Goal: Information Seeking & Learning: Learn about a topic

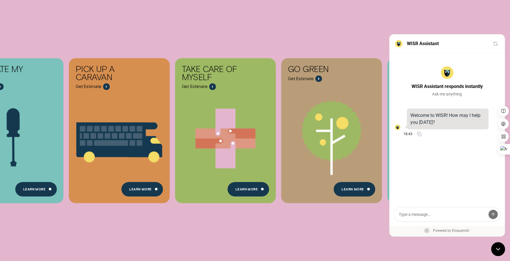
scroll to position [220, 0]
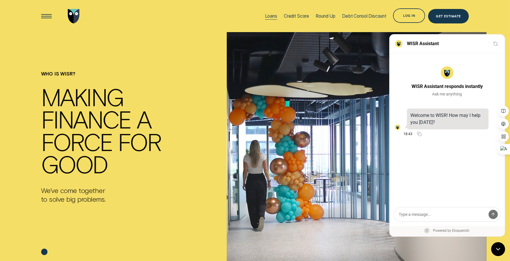
click at [267, 17] on div "Loans" at bounding box center [271, 16] width 12 height 7
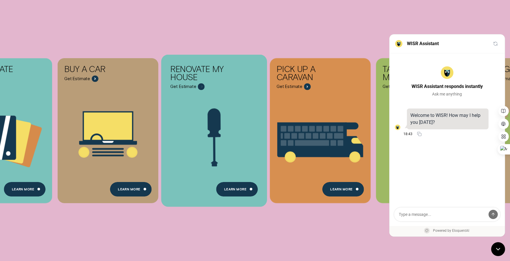
scroll to position [137, 0]
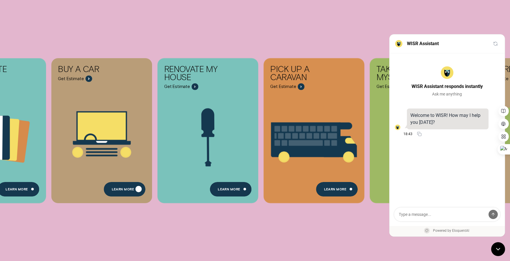
click at [119, 183] on div "Learn More" at bounding box center [125, 189] width 42 height 14
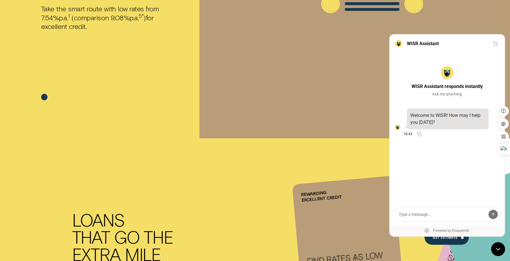
scroll to position [158, 0]
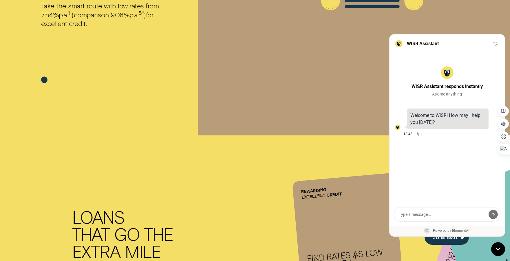
click at [419, 217] on textarea at bounding box center [447, 215] width 106 height 14
type textarea "I'm planning to buy a car"
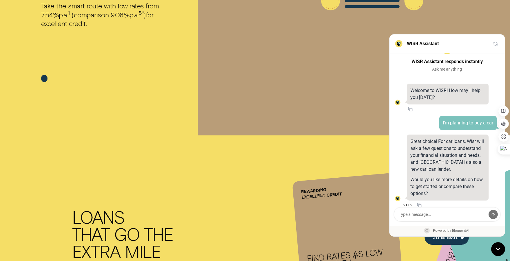
scroll to position [32, 0]
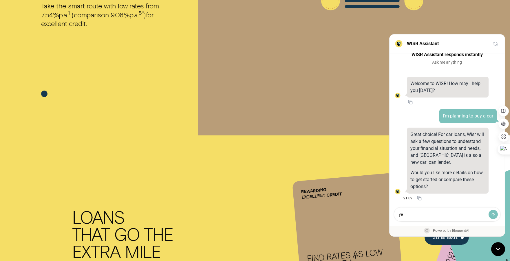
type textarea "yes"
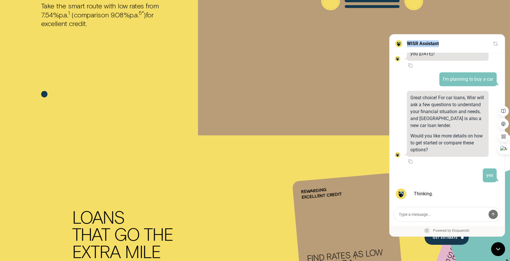
drag, startPoint x: 407, startPoint y: 43, endPoint x: 443, endPoint y: 43, distance: 35.9
click at [443, 43] on div "WISR Assistant" at bounding box center [446, 43] width 115 height 19
copy h2 "WISR Assistant"
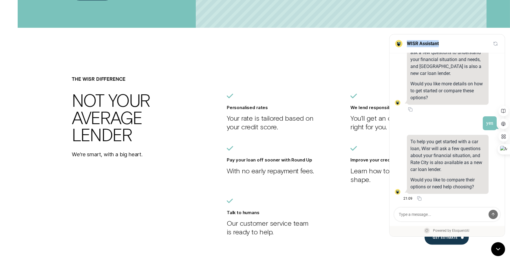
scroll to position [1247, 0]
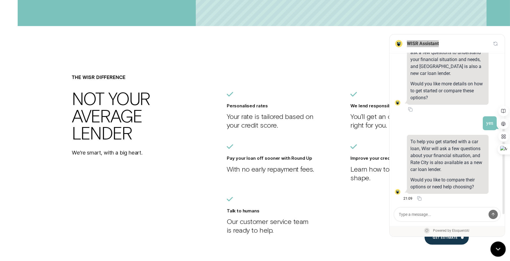
click at [494, 247] on icon at bounding box center [497, 248] width 7 height 7
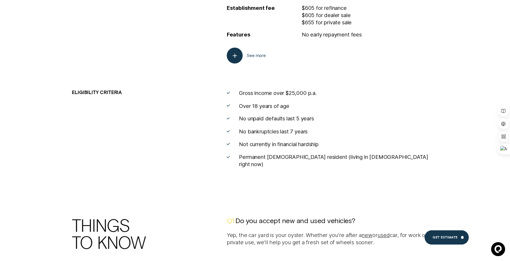
scroll to position [2182, 0]
click at [451, 241] on div "Get Estimate" at bounding box center [446, 237] width 44 height 14
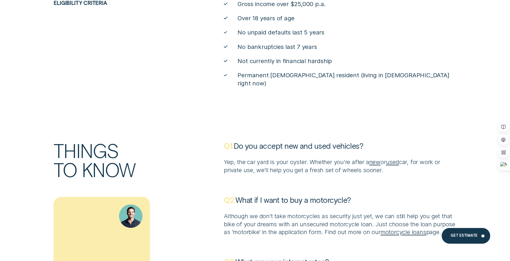
scroll to position [2547, 0]
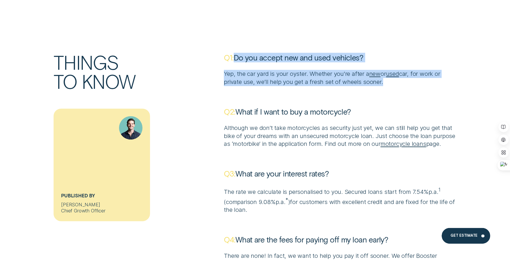
drag, startPoint x: 236, startPoint y: 50, endPoint x: 313, endPoint y: 98, distance: 91.6
click at [292, 81] on div "Q1: Do you accept new and used vehicles? Yep, the car yard is your oyster. Whet…" at bounding box center [340, 165] width 238 height 224
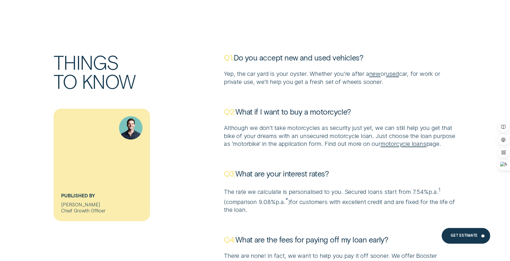
click at [313, 107] on p "Q2: What if I want to buy a motorcycle?" at bounding box center [340, 112] width 232 height 10
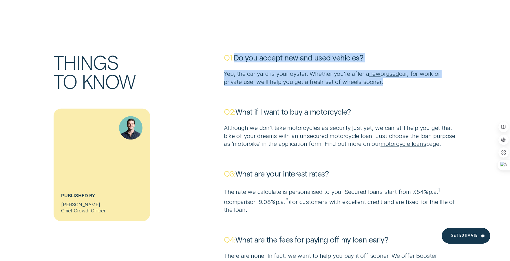
drag, startPoint x: 237, startPoint y: 50, endPoint x: 389, endPoint y: 76, distance: 154.3
click at [389, 76] on div "Q1: Do you accept new and used vehicles? Yep, the car yard is your oyster. Whet…" at bounding box center [340, 69] width 232 height 33
copy div "Do you accept new and used vehicles? Yep, the car yard is your oyster. Whether …"
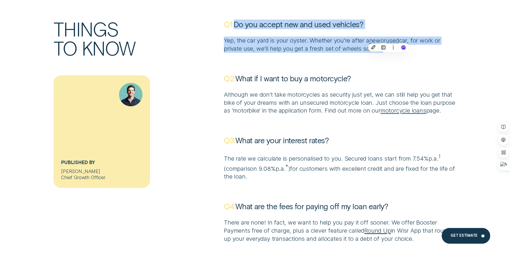
scroll to position [2585, 0]
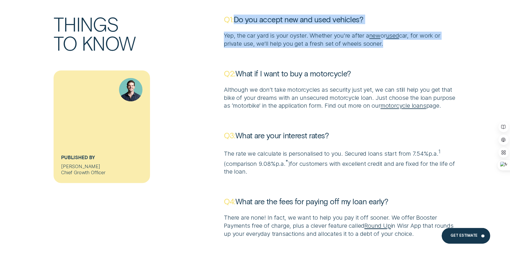
drag, startPoint x: 239, startPoint y: 64, endPoint x: 252, endPoint y: 101, distance: 39.4
click at [252, 102] on div "Q2: What if I want to buy a motorcycle? Although we don’t take motorcycles as s…" at bounding box center [340, 89] width 232 height 41
copy div "What if I want to buy a motorcycle? Although we don’t take motorcycles as secur…"
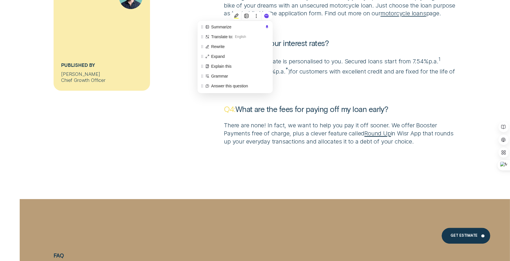
scroll to position [2694, 0]
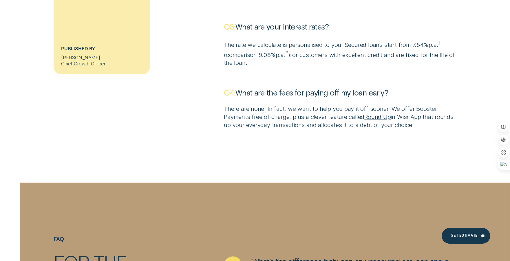
drag, startPoint x: 237, startPoint y: 26, endPoint x: 263, endPoint y: 62, distance: 44.2
click at [263, 62] on div "Q3: What are your interest rates? The rate we calculate is personalised to you.…" at bounding box center [340, 44] width 232 height 45
copy div "What are your interest rates? The rate we calculate is personalised to you. Sec…"
drag, startPoint x: 238, startPoint y: 91, endPoint x: 453, endPoint y: 123, distance: 216.8
click at [453, 123] on div "Q4: What are the fees for paying off my loan early? There are none! In fact, we…" at bounding box center [340, 108] width 232 height 41
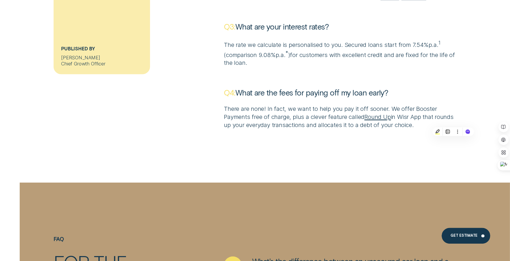
copy div "What are the fees for paying off my loan early? There are none! In fact, we wan…"
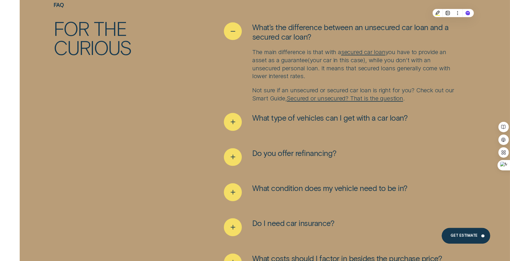
scroll to position [2934, 0]
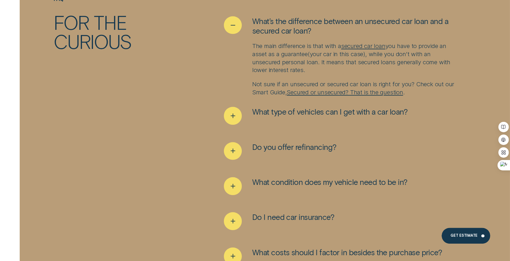
drag, startPoint x: 249, startPoint y: 20, endPoint x: 398, endPoint y: 87, distance: 162.7
click at [398, 87] on li "What’s the difference between an unsecured car loan and a secured car loan? The…" at bounding box center [340, 56] width 232 height 80
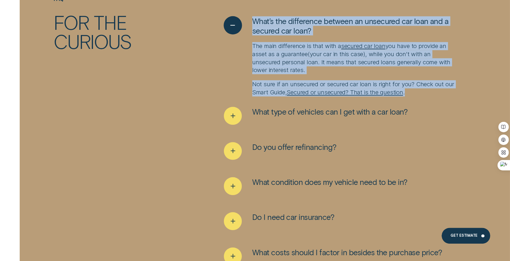
drag, startPoint x: 439, startPoint y: 94, endPoint x: 251, endPoint y: 21, distance: 201.5
click at [251, 21] on li "What’s the difference between an unsecured car loan and a secured car loan? The…" at bounding box center [340, 56] width 232 height 80
copy li "What’s the difference between an unsecured car loan and a secured car loan? The…"
click at [240, 114] on div "See more" at bounding box center [233, 116] width 18 height 18
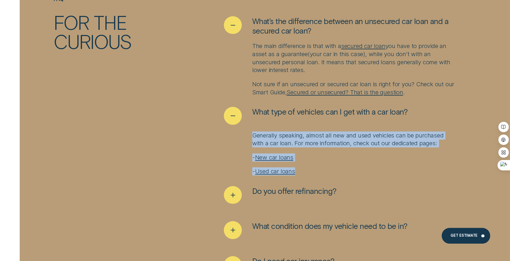
drag, startPoint x: 246, startPoint y: 136, endPoint x: 305, endPoint y: 169, distance: 67.3
click at [305, 169] on div "Generally speaking, almost all new and used vehicles can be purchased with a ca…" at bounding box center [340, 153] width 232 height 44
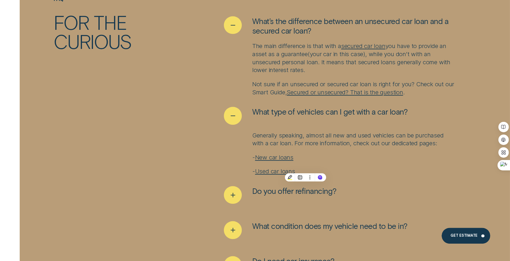
click at [223, 148] on ul "What’s the difference between an unsecured car loan and a secured car loan? The…" at bounding box center [340, 189] width 238 height 346
drag, startPoint x: 251, startPoint y: 109, endPoint x: 313, endPoint y: 154, distance: 76.3
click at [314, 154] on li "What type of vehicles can I get with a car loan? Generally speaking, almost all…" at bounding box center [340, 141] width 232 height 68
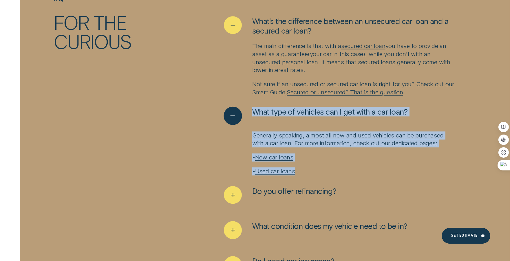
drag, startPoint x: 318, startPoint y: 173, endPoint x: 253, endPoint y: 107, distance: 93.2
click at [253, 107] on li "What type of vehicles can I get with a car loan? Generally speaking, almost all…" at bounding box center [340, 141] width 232 height 68
copy li "What type of vehicles can I get with a car loan? Generally speaking, almost all…"
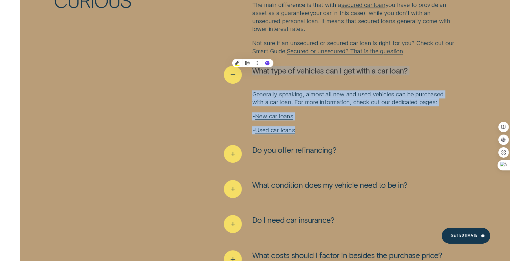
scroll to position [3004, 0]
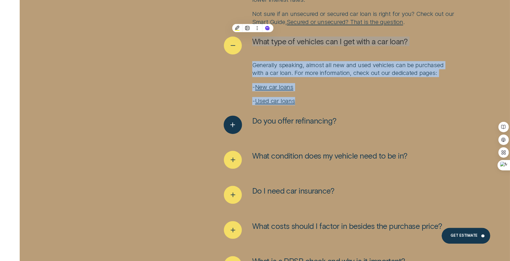
click at [235, 126] on icon "See more" at bounding box center [232, 124] width 9 height 9
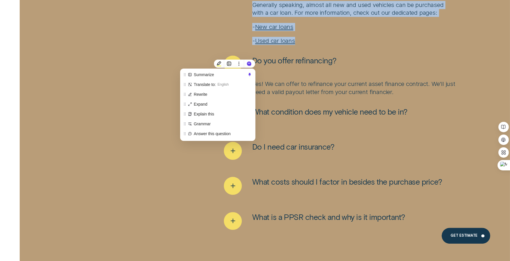
scroll to position [3075, 0]
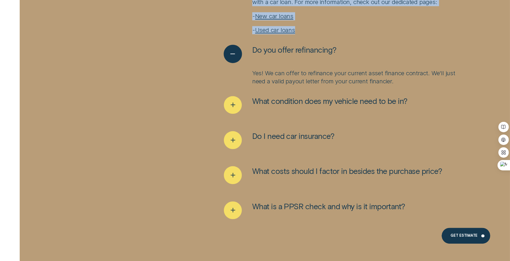
drag, startPoint x: 253, startPoint y: 48, endPoint x: 347, endPoint y: 59, distance: 95.3
click at [348, 59] on div "Do you offer refinancing?" at bounding box center [340, 54] width 232 height 18
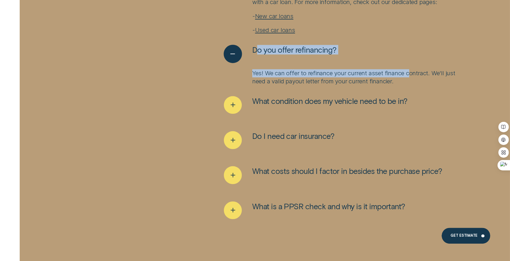
drag, startPoint x: 412, startPoint y: 75, endPoint x: 257, endPoint y: 48, distance: 156.8
click at [257, 48] on li "Do you offer refinancing? Yes! We can offer to refinance your current asset fin…" at bounding box center [340, 65] width 232 height 41
click at [250, 58] on button "Do you offer refinancing?" at bounding box center [280, 54] width 112 height 18
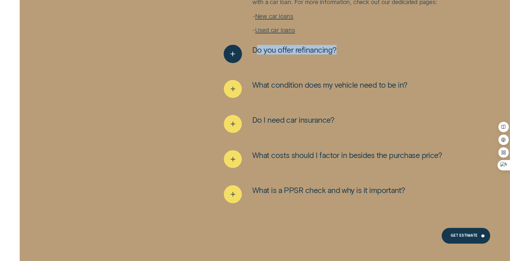
click at [230, 54] on icon "See more" at bounding box center [232, 53] width 9 height 9
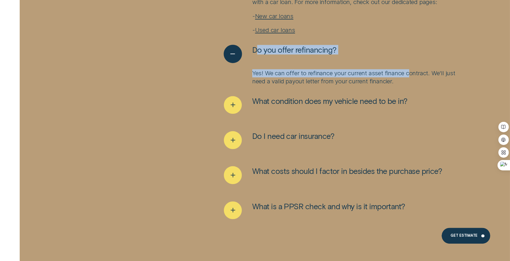
click at [251, 51] on button "Do you offer refinancing?" at bounding box center [280, 54] width 112 height 18
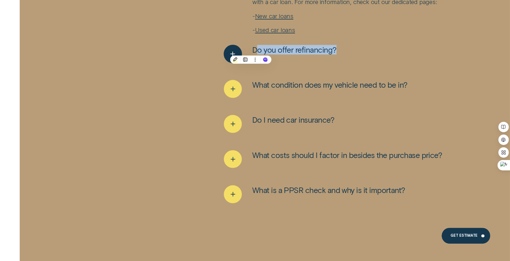
click at [286, 48] on span "Do you offer refinancing?" at bounding box center [294, 50] width 84 height 10
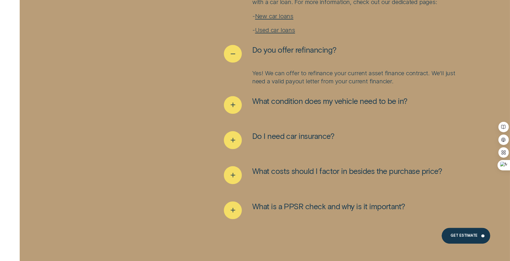
click at [197, 91] on div "FAQ For the curious What’s the difference between an unsecured car loan and a s…" at bounding box center [255, 46] width 477 height 382
drag, startPoint x: 250, startPoint y: 50, endPoint x: 402, endPoint y: 84, distance: 155.7
click at [402, 84] on li "Do you offer refinancing? Yes! We can offer to refinance your current asset fin…" at bounding box center [340, 65] width 232 height 41
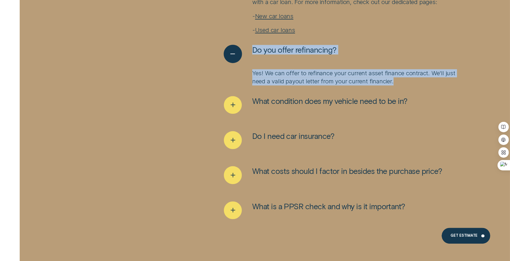
drag, startPoint x: 416, startPoint y: 82, endPoint x: 251, endPoint y: 50, distance: 168.1
click at [251, 50] on li "Do you offer refinancing? Yes! We can offer to refinance your current asset fin…" at bounding box center [340, 65] width 232 height 41
copy li "Do you offer refinancing? Yes! We can offer to refinance your current asset fin…"
click at [230, 104] on icon "See more" at bounding box center [232, 104] width 9 height 9
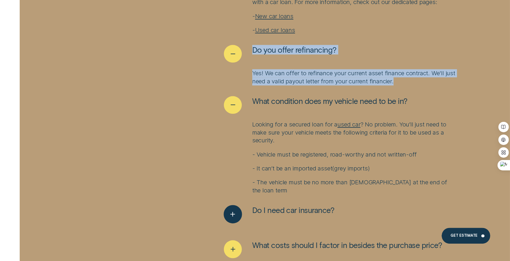
drag, startPoint x: 251, startPoint y: 102, endPoint x: 322, endPoint y: 202, distance: 122.1
click at [322, 205] on ul "What’s the difference between an unsecured car loan and a secured car loan? The…" at bounding box center [340, 93] width 238 height 436
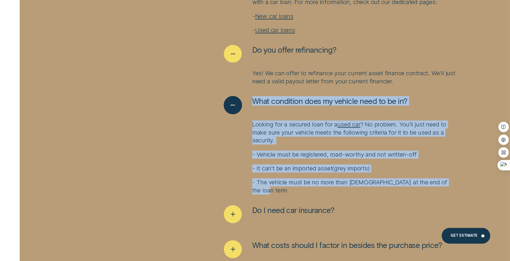
drag, startPoint x: 285, startPoint y: 188, endPoint x: 252, endPoint y: 101, distance: 93.9
click at [252, 101] on li "What condition does my vehicle need to be in? Looking for a secured loan for a …" at bounding box center [340, 145] width 232 height 98
copy li "What condition does my vehicle need to be in? Looking for a secured loan for a …"
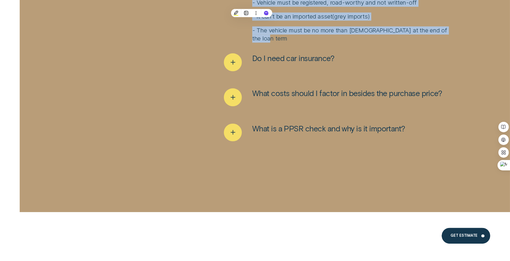
scroll to position [3230, 0]
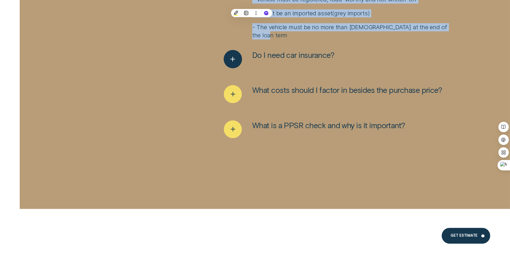
click at [231, 63] on div "See more" at bounding box center [233, 59] width 18 height 18
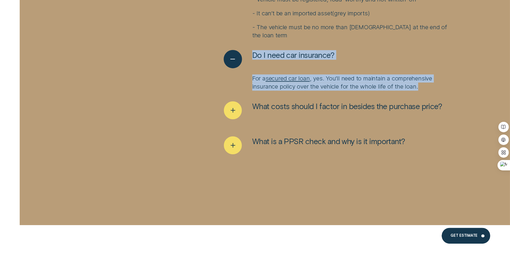
drag, startPoint x: 429, startPoint y: 88, endPoint x: 251, endPoint y: 53, distance: 181.6
click at [251, 53] on li "Do I need car insurance? For a secured car loan , yes. You’ll need to maintain …" at bounding box center [340, 70] width 232 height 41
copy li "Do I need car insurance? For a secured car loan , yes. You’ll need to maintain …"
click at [239, 106] on div "See more" at bounding box center [233, 110] width 18 height 18
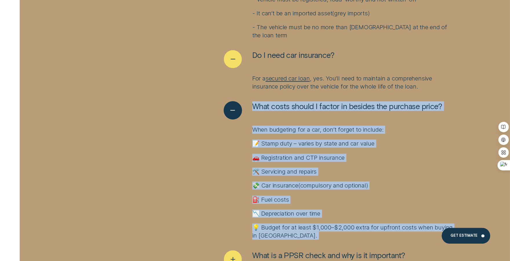
drag, startPoint x: 304, startPoint y: 239, endPoint x: 251, endPoint y: 109, distance: 140.4
click at [251, 109] on ul "What’s the difference between an unsecured car loan and a secured car loan? The…" at bounding box center [340, 3] width 238 height 566
copy ul "What costs should I factor in besides the purchase price? When budgeting for a …"
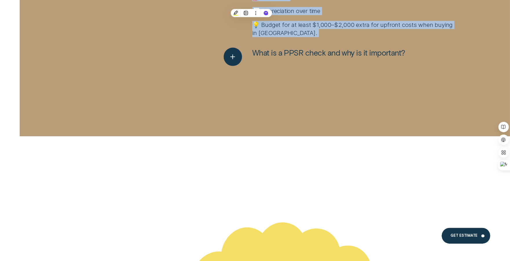
scroll to position [3459, 0]
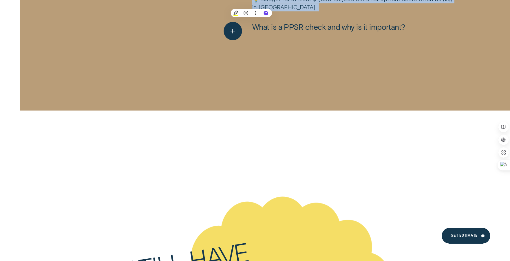
click at [235, 31] on icon "See more" at bounding box center [232, 31] width 9 height 9
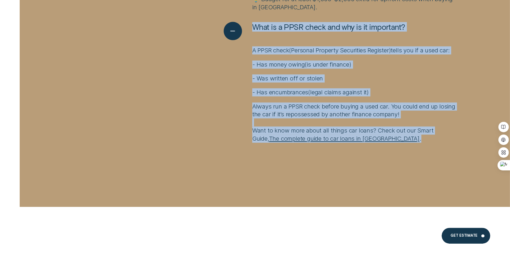
drag, startPoint x: 380, startPoint y: 145, endPoint x: 255, endPoint y: 26, distance: 172.6
click at [255, 26] on li "What is a PPSR check and why is it important? A PPSR check ( Personal Property …" at bounding box center [340, 82] width 232 height 120
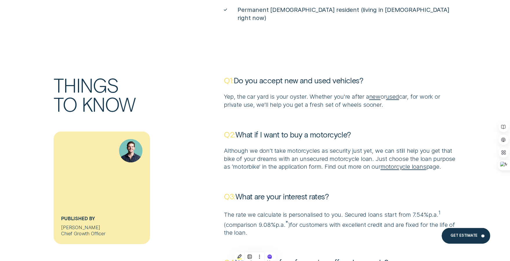
scroll to position [2524, 0]
drag, startPoint x: 236, startPoint y: 72, endPoint x: 358, endPoint y: 77, distance: 122.0
click at [358, 77] on div "Q1: Do you accept new and used vehicles?" at bounding box center [340, 83] width 232 height 17
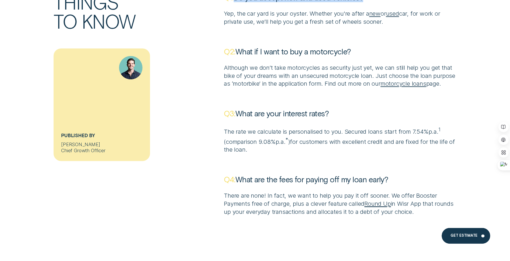
scroll to position [2612, 0]
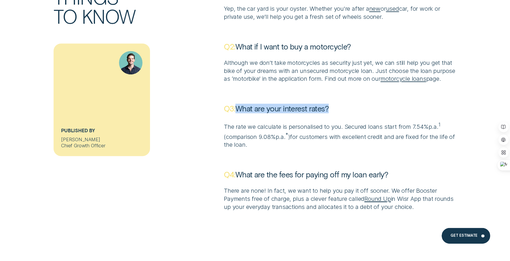
drag, startPoint x: 239, startPoint y: 106, endPoint x: 367, endPoint y: 105, distance: 128.3
click at [367, 105] on p "Q3: What are your interest rates?" at bounding box center [340, 109] width 232 height 10
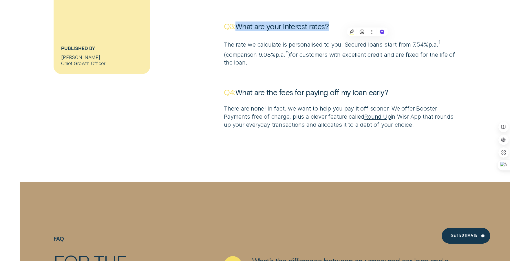
scroll to position [2696, 0]
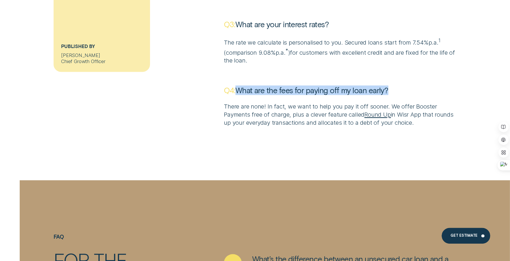
drag, startPoint x: 239, startPoint y: 90, endPoint x: 514, endPoint y: 95, distance: 275.4
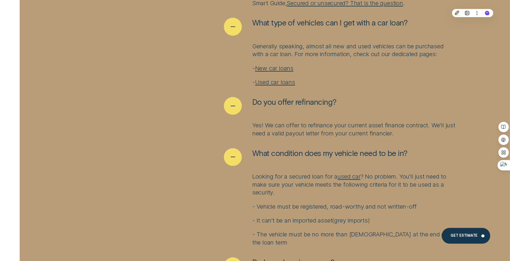
scroll to position [3029, 0]
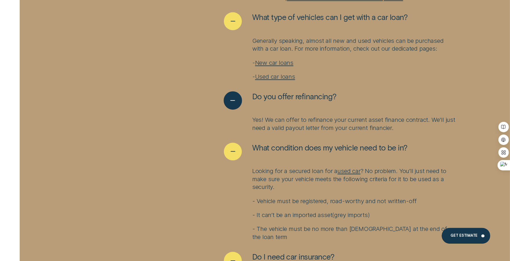
drag, startPoint x: 248, startPoint y: 100, endPoint x: 383, endPoint y: 108, distance: 135.1
click at [383, 108] on div "Do you offer refinancing?" at bounding box center [340, 100] width 232 height 18
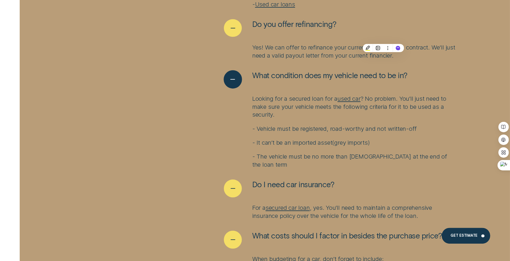
scroll to position [3101, 0]
drag, startPoint x: 251, startPoint y: 75, endPoint x: 368, endPoint y: 82, distance: 117.5
click at [368, 83] on button "What condition does my vehicle need to be in?" at bounding box center [316, 79] width 184 height 18
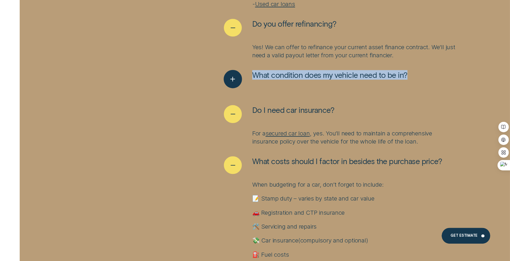
drag, startPoint x: 411, startPoint y: 74, endPoint x: 248, endPoint y: 74, distance: 162.7
click at [248, 74] on div "What condition does my vehicle need to be in?" at bounding box center [340, 79] width 232 height 18
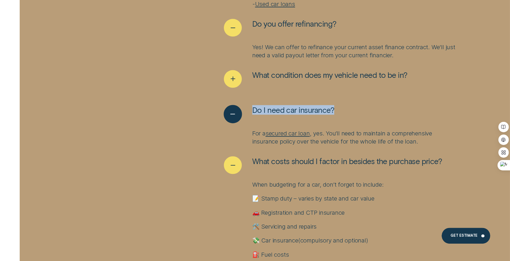
drag, startPoint x: 352, startPoint y: 109, endPoint x: 245, endPoint y: 110, distance: 107.1
click at [245, 110] on div "Do I need car insurance?" at bounding box center [340, 114] width 232 height 18
